Goal: Task Accomplishment & Management: Complete application form

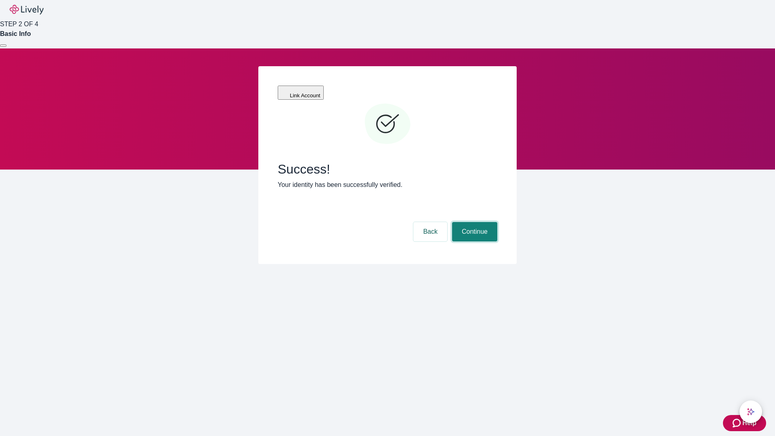
click at [474, 222] on button "Continue" at bounding box center [474, 231] width 45 height 19
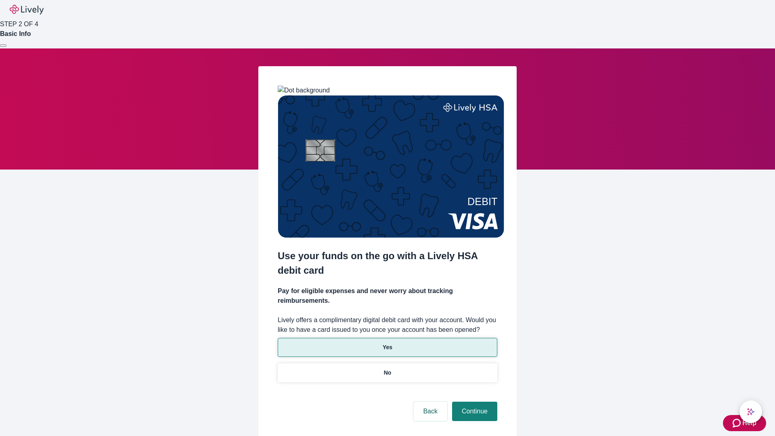
click at [387, 343] on p "Yes" at bounding box center [388, 347] width 10 height 8
click at [474, 402] on button "Continue" at bounding box center [474, 411] width 45 height 19
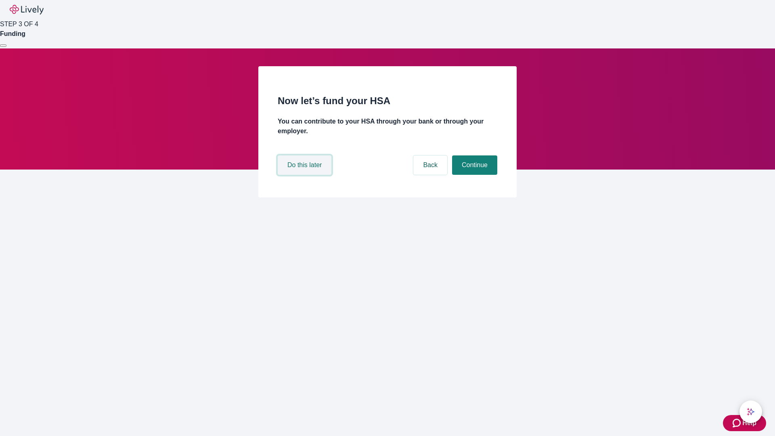
click at [306, 175] on button "Do this later" at bounding box center [305, 164] width 54 height 19
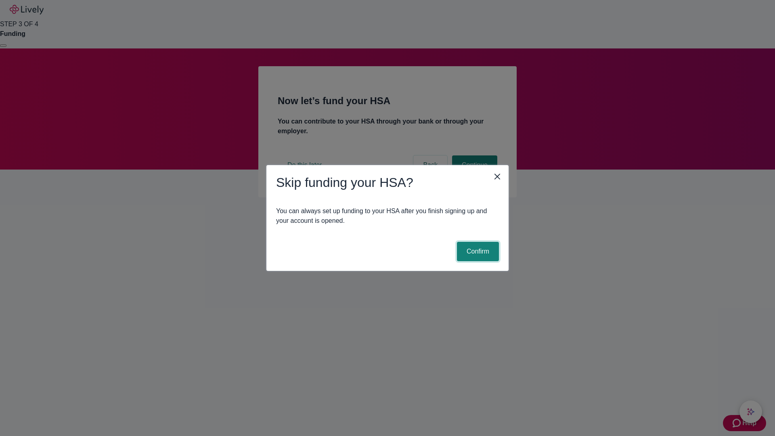
click at [477, 251] on button "Confirm" at bounding box center [478, 251] width 42 height 19
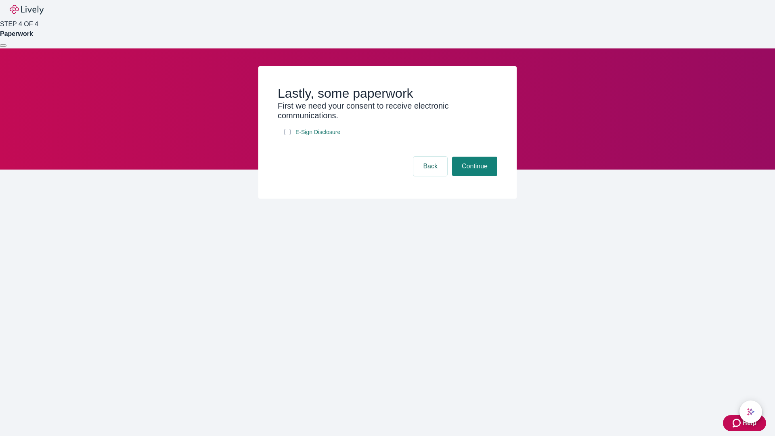
click at [287, 135] on input "E-Sign Disclosure" at bounding box center [287, 132] width 6 height 6
checkbox input "true"
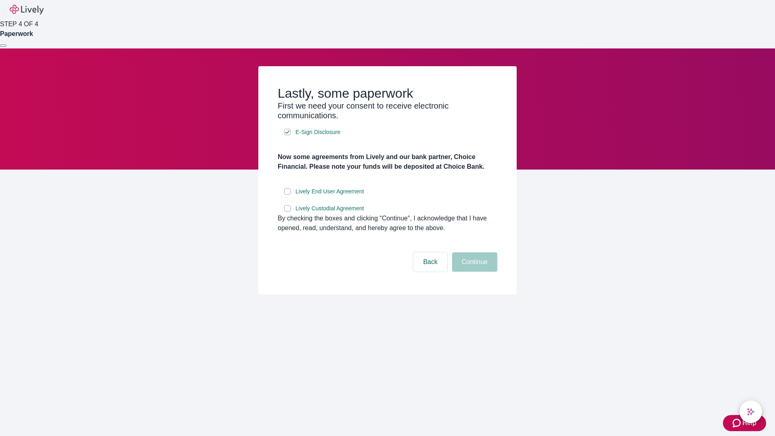
click at [287, 195] on input "Lively End User Agreement" at bounding box center [287, 191] width 6 height 6
checkbox input "true"
click at [287, 212] on input "Lively Custodial Agreement" at bounding box center [287, 208] width 6 height 6
checkbox input "true"
click at [474, 272] on button "Continue" at bounding box center [474, 261] width 45 height 19
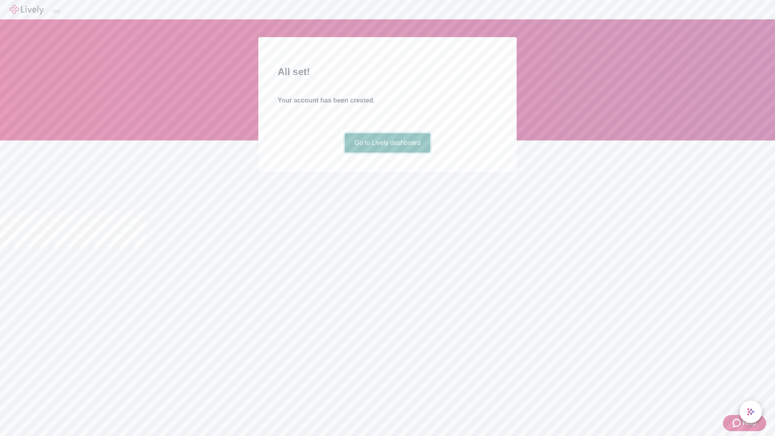
click at [387, 153] on link "Go to Lively dashboard" at bounding box center [388, 142] width 86 height 19
